Goal: Task Accomplishment & Management: Use online tool/utility

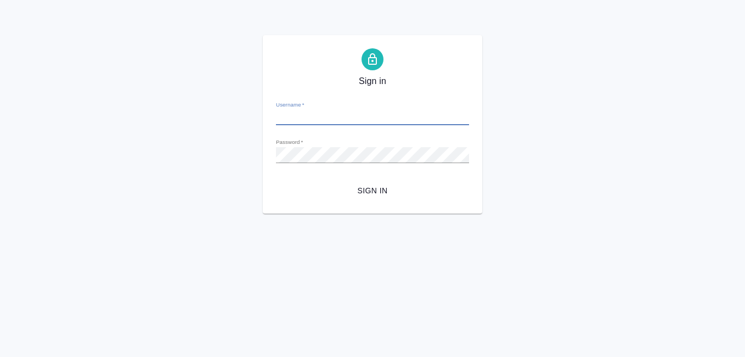
type input "a.koreshkov@awatera.com"
click at [371, 190] on span "Sign in" at bounding box center [373, 191] width 176 height 14
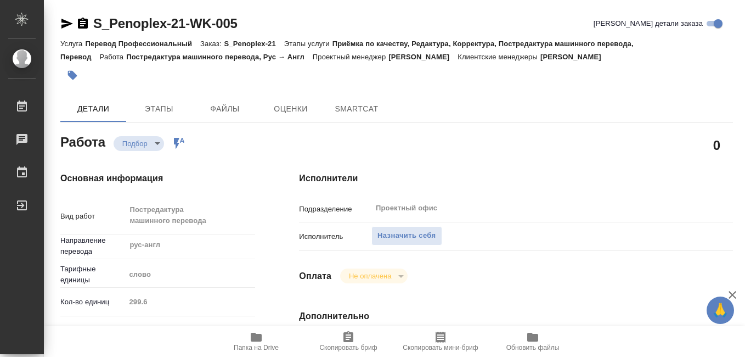
type textarea "x"
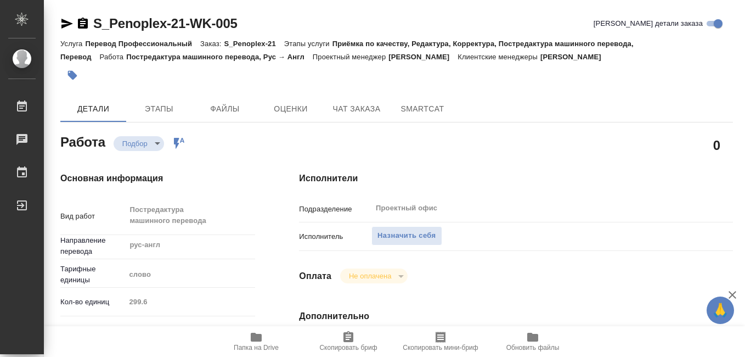
type textarea "x"
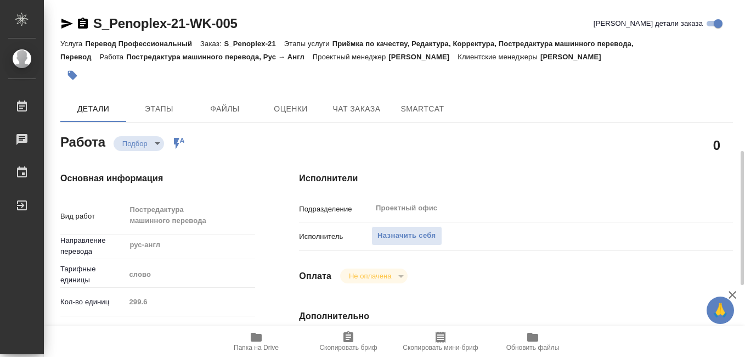
scroll to position [110, 0]
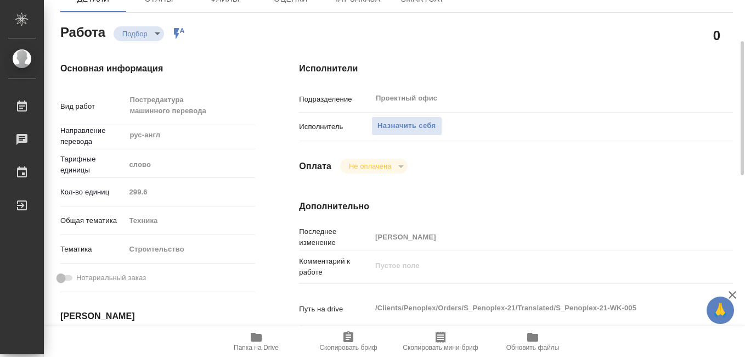
type textarea "x"
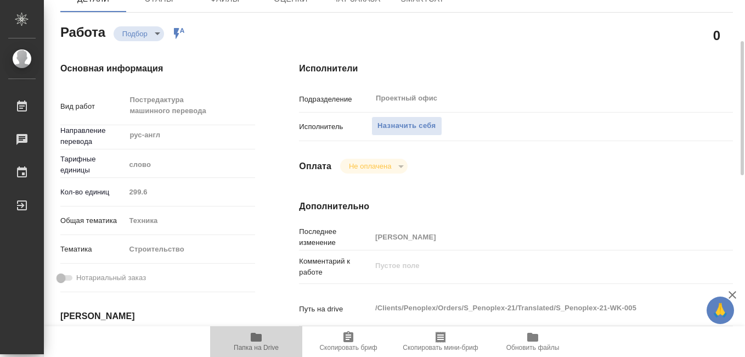
click at [250, 344] on span "Папка на Drive" at bounding box center [256, 347] width 45 height 8
type textarea "x"
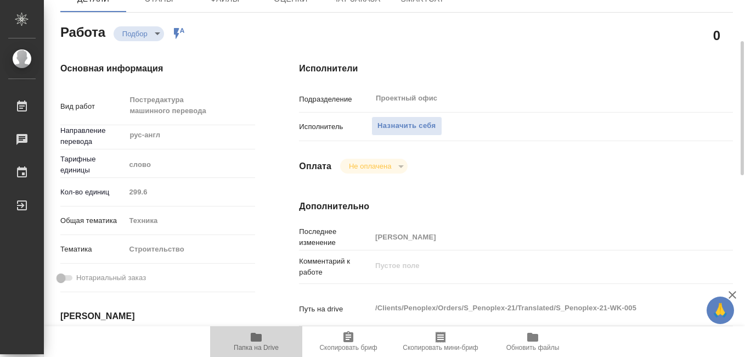
type textarea "x"
